Goal: Information Seeking & Learning: Learn about a topic

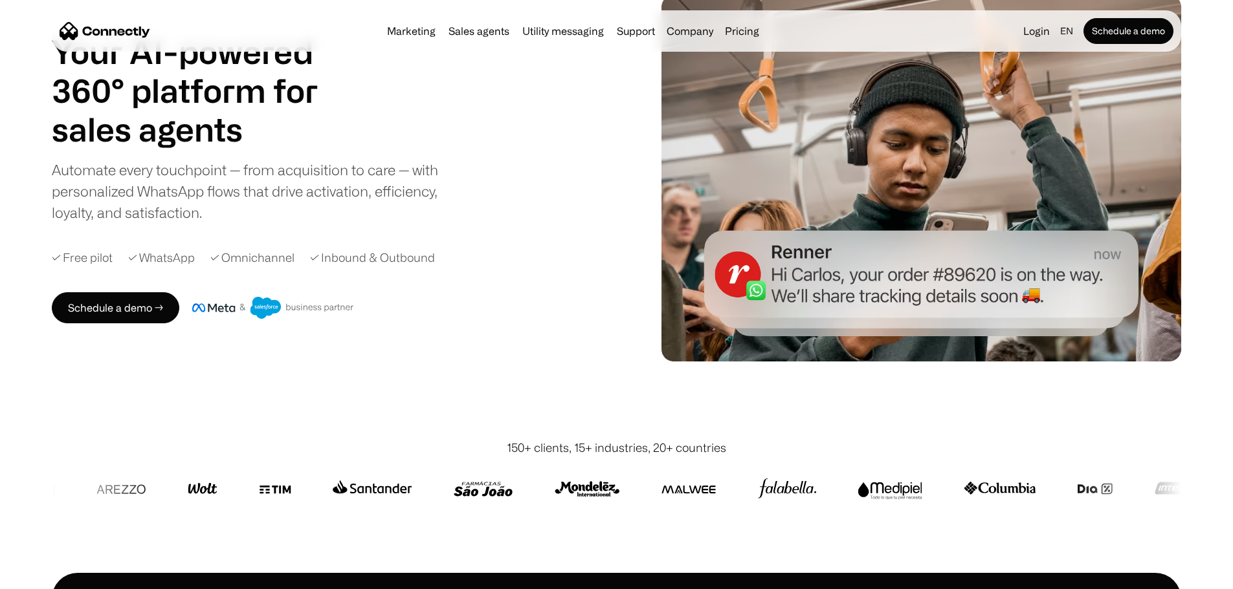
scroll to position [112, 0]
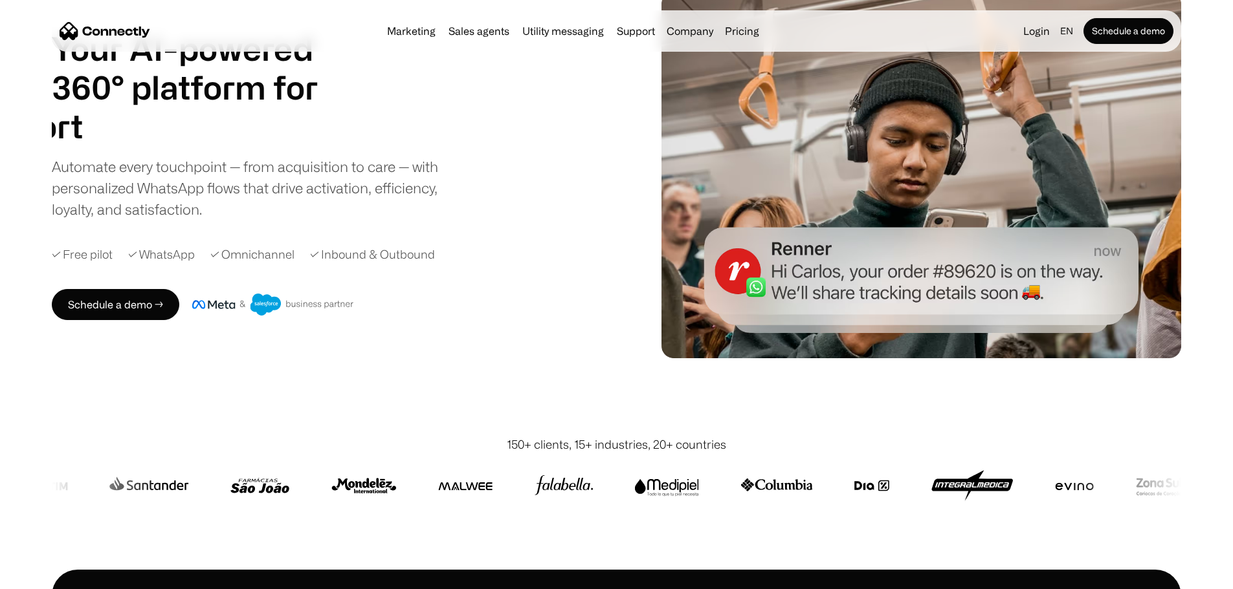
click at [820, 470] on div at bounding box center [718, 485] width 2410 height 31
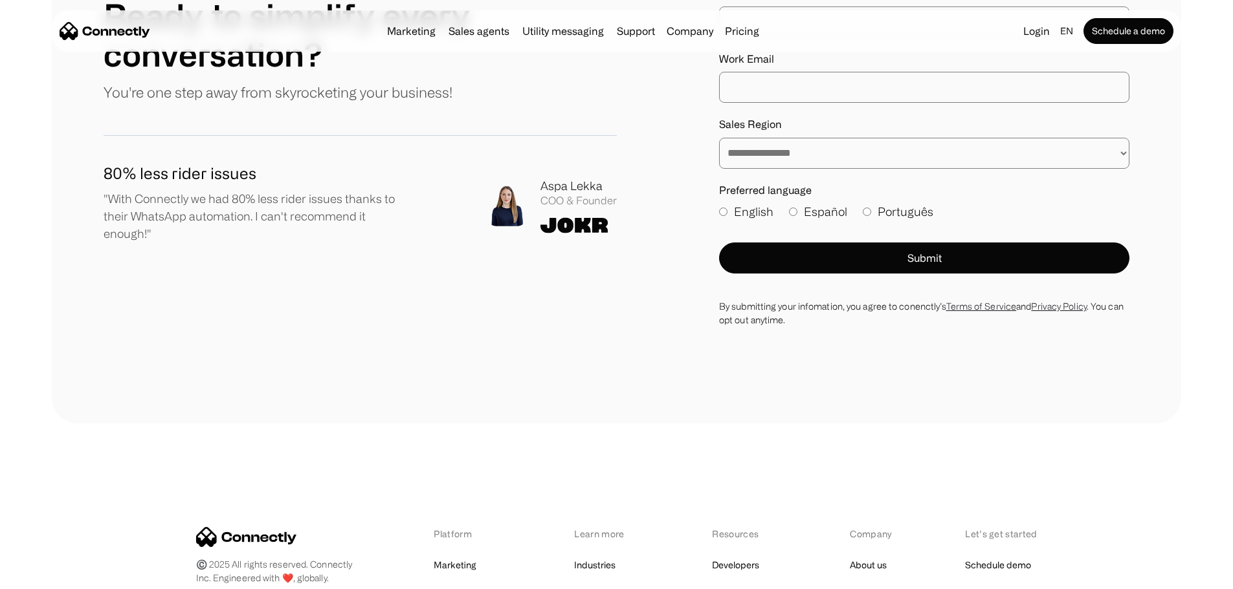
scroll to position [7439, 0]
drag, startPoint x: 339, startPoint y: 327, endPoint x: 269, endPoint y: 312, distance: 72.2
click at [975, 584] on link "Pricing" at bounding box center [979, 593] width 28 height 18
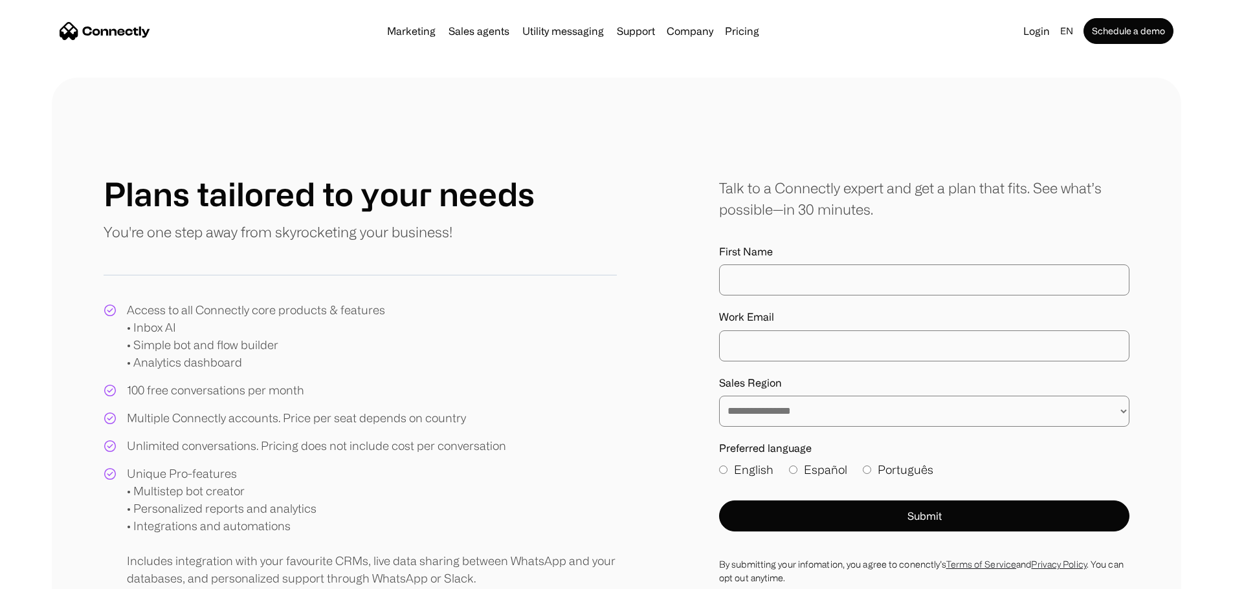
click at [176, 23] on nav "Marketing Sales agents Utility messaging Support Company About us Careers Conta…" at bounding box center [617, 31] width 1114 height 26
click at [150, 30] on img "home" at bounding box center [105, 31] width 91 height 18
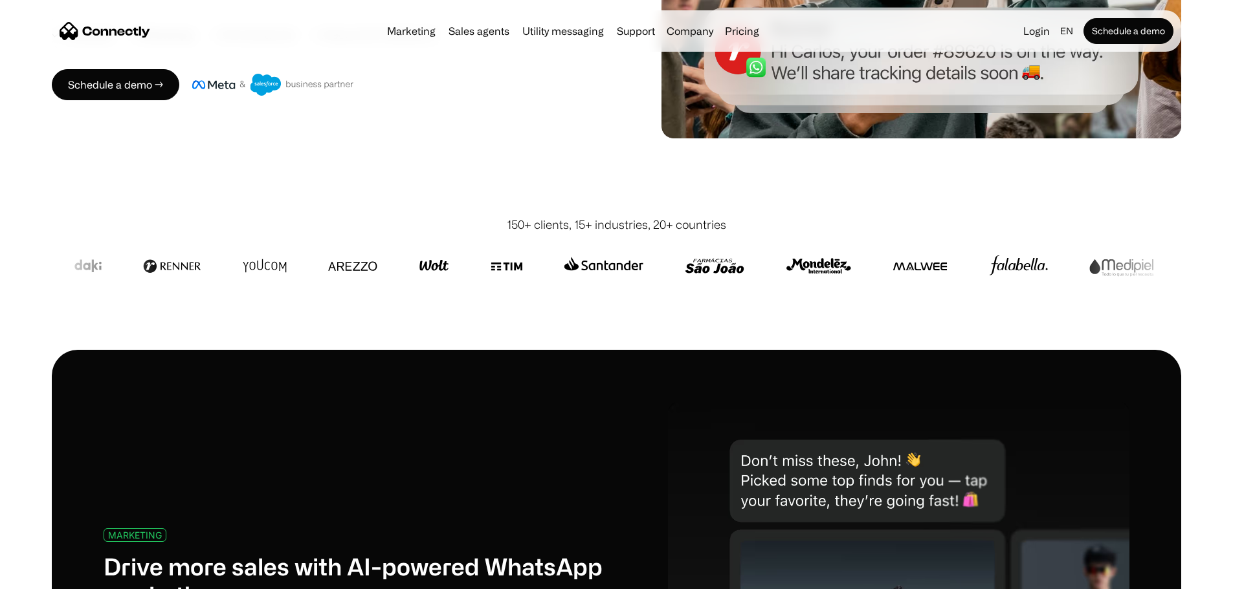
scroll to position [388, 0]
